Goal: Navigation & Orientation: Find specific page/section

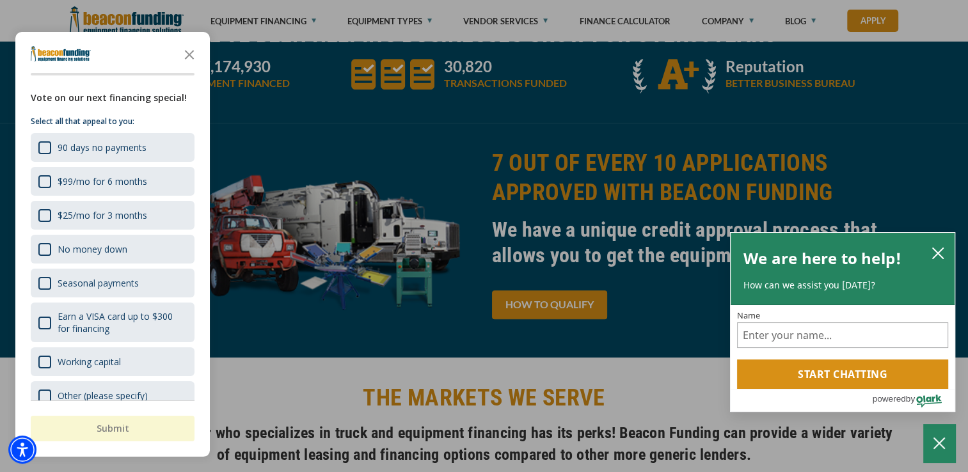
scroll to position [576, 0]
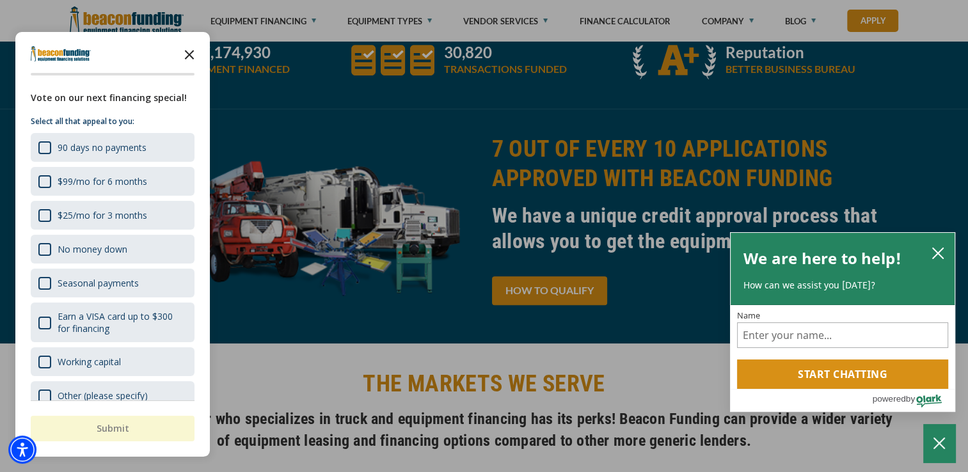
click at [189, 56] on icon "Close the survey" at bounding box center [190, 54] width 26 height 26
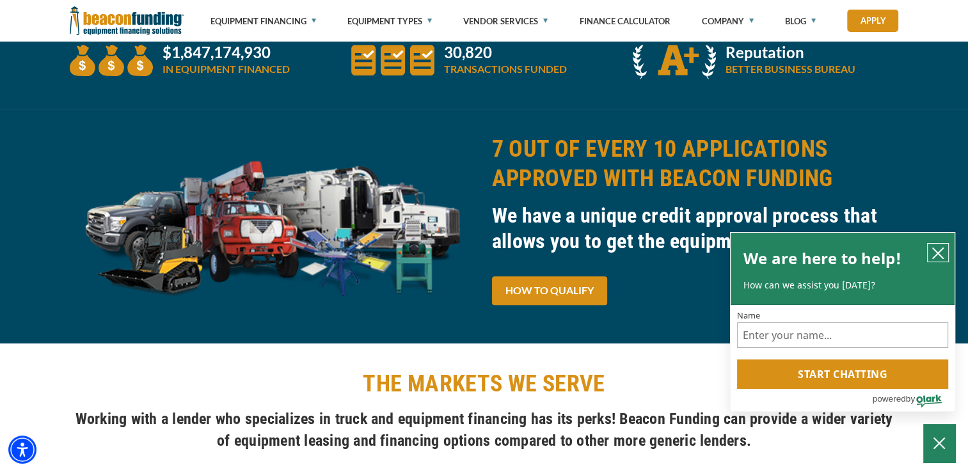
click at [939, 247] on icon "close chatbox" at bounding box center [938, 253] width 13 height 13
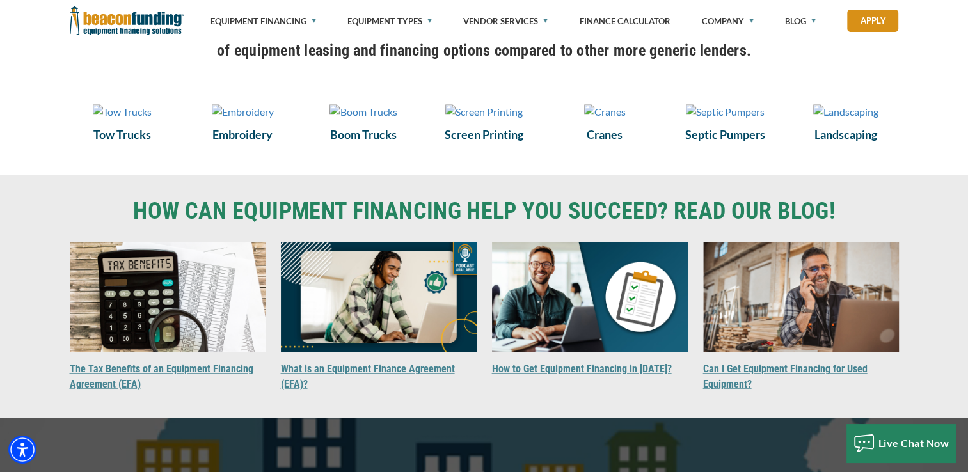
scroll to position [1024, 0]
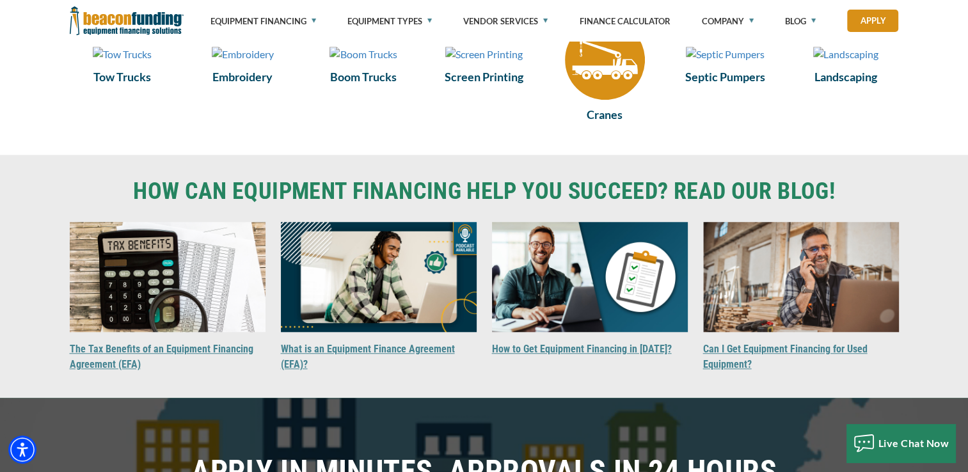
click at [604, 86] on img at bounding box center [605, 60] width 80 height 80
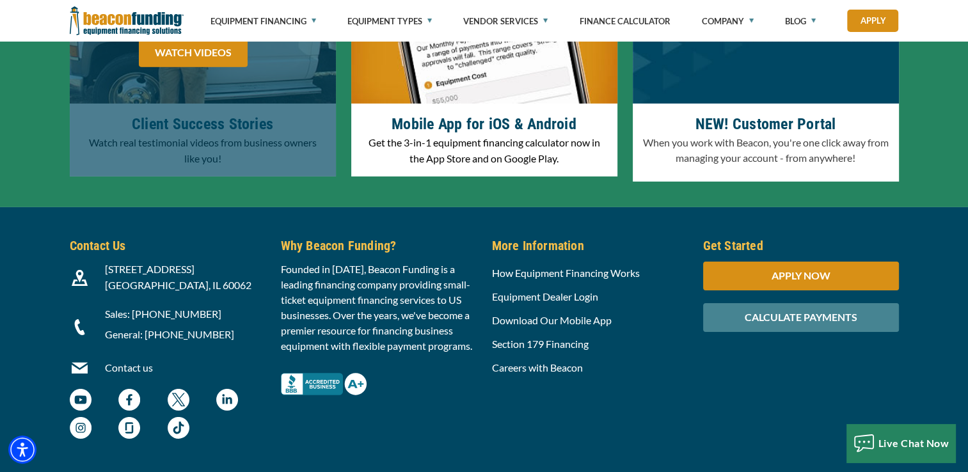
scroll to position [4132, 0]
